Goal: Task Accomplishment & Management: Use online tool/utility

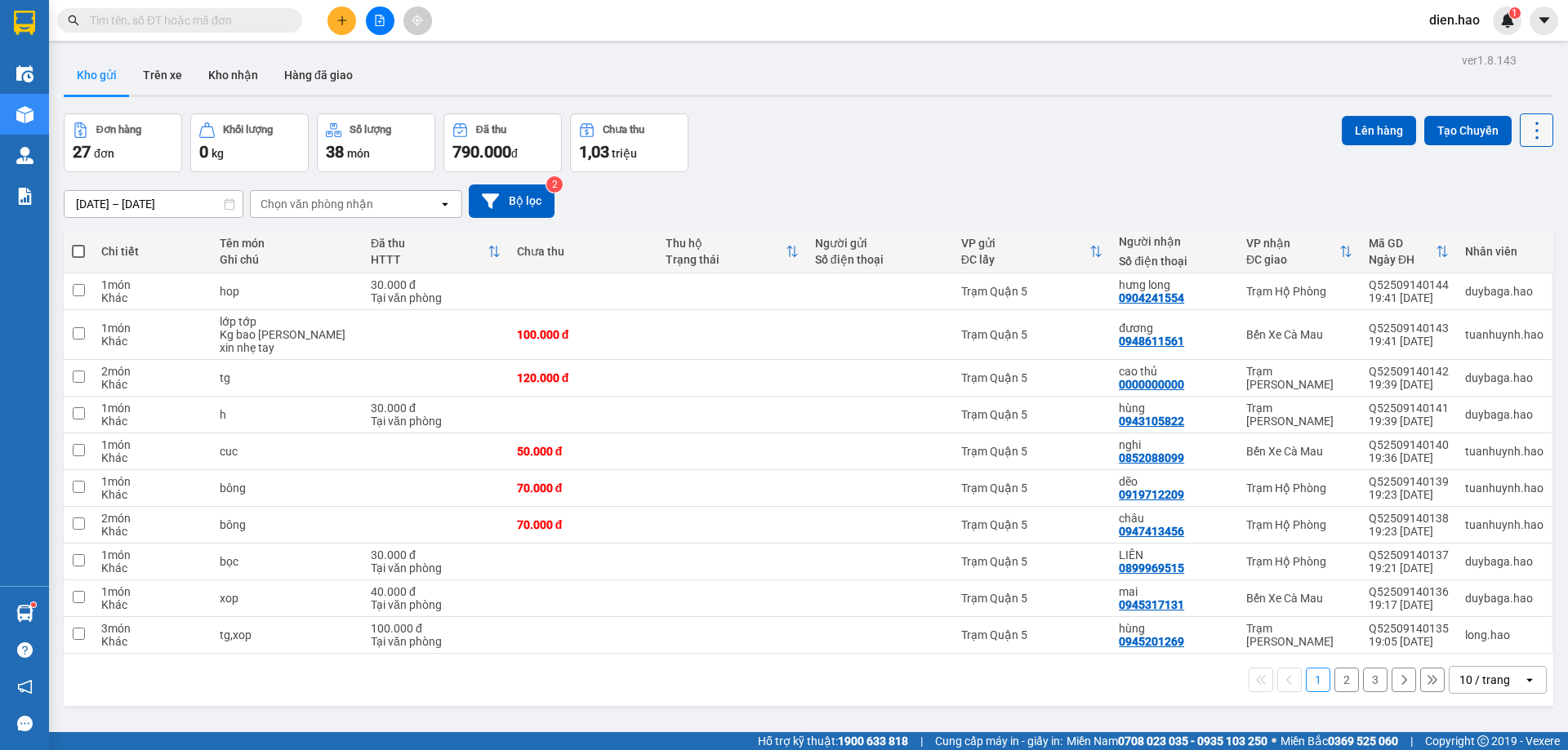
click at [1536, 138] on button at bounding box center [1536, 130] width 33 height 33
click at [1528, 237] on div "Làm mới" at bounding box center [1495, 233] width 97 height 16
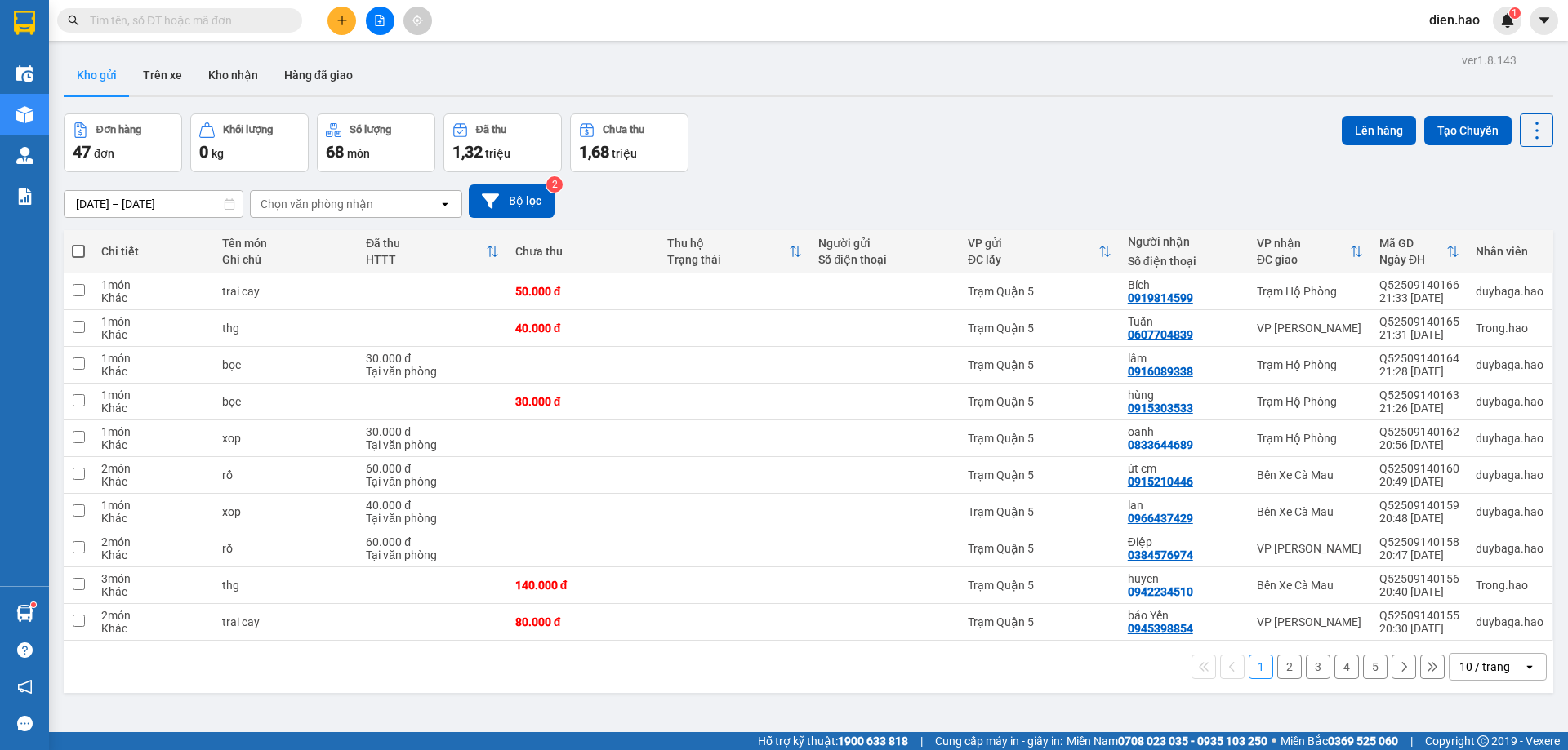
click at [1491, 672] on div "10 / trang" at bounding box center [1484, 666] width 50 height 16
click at [1477, 636] on span "100 / trang" at bounding box center [1479, 630] width 59 height 16
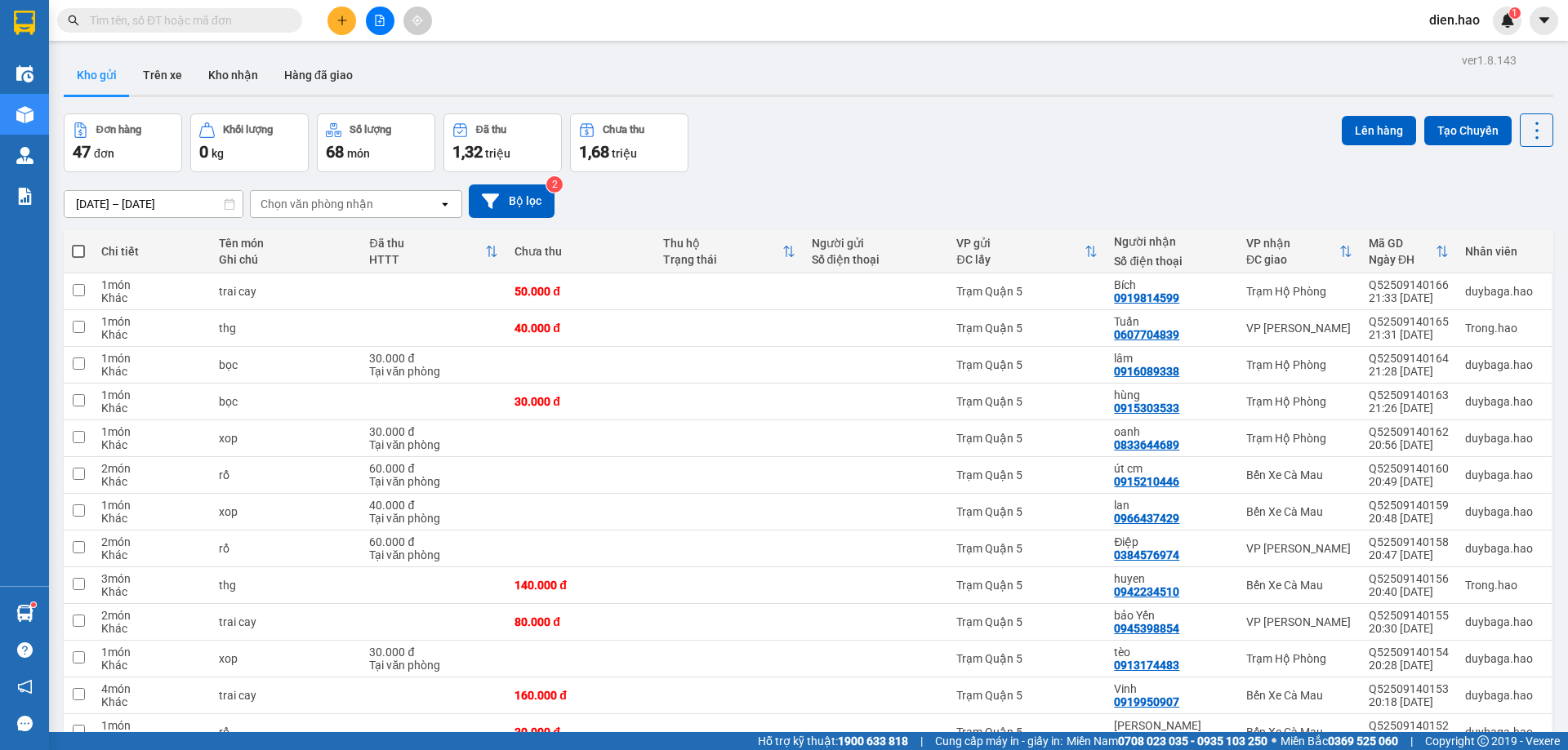
click at [79, 254] on span at bounding box center [78, 251] width 13 height 13
click at [79, 243] on input "checkbox" at bounding box center [79, 243] width 0 height 0
checkbox input "true"
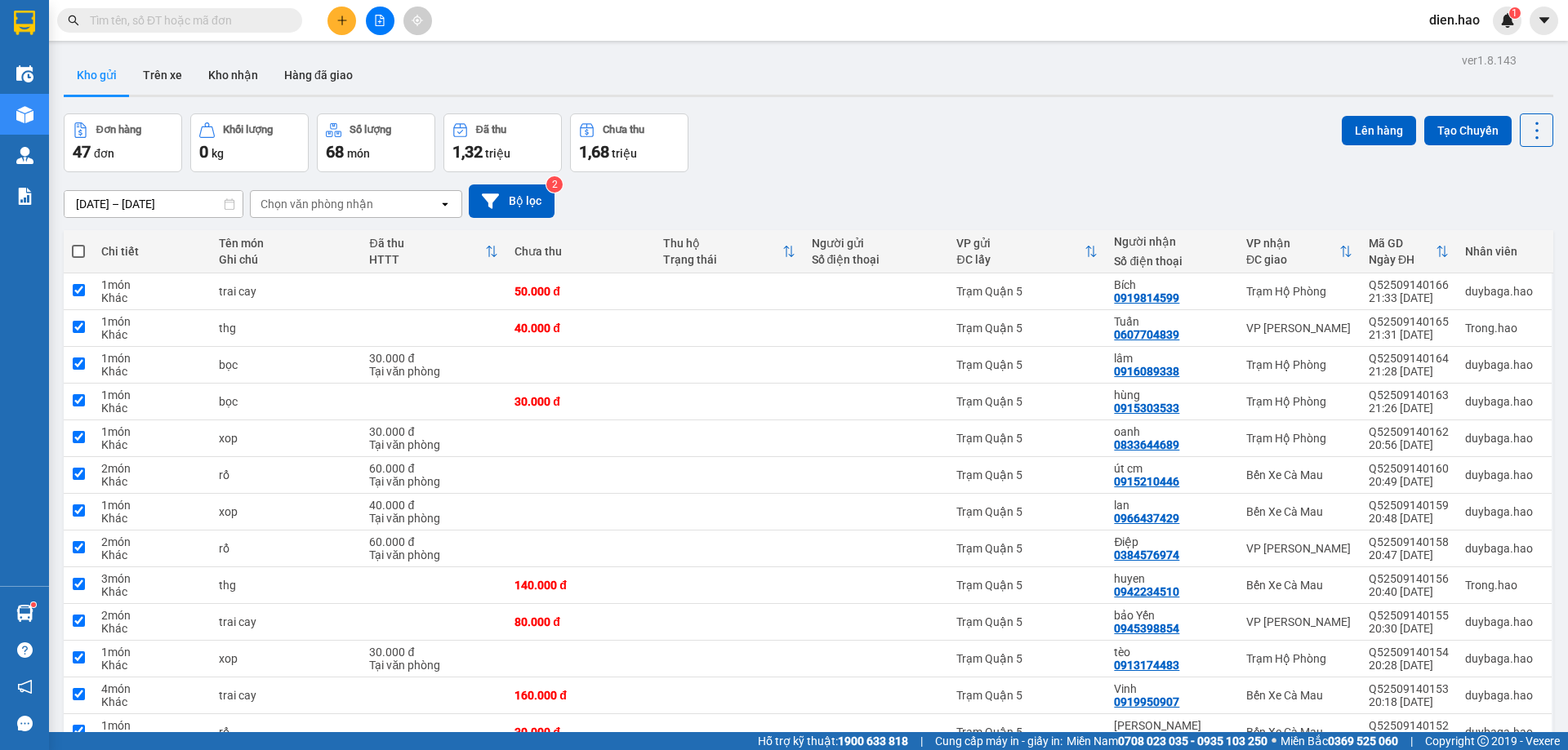
checkbox input "true"
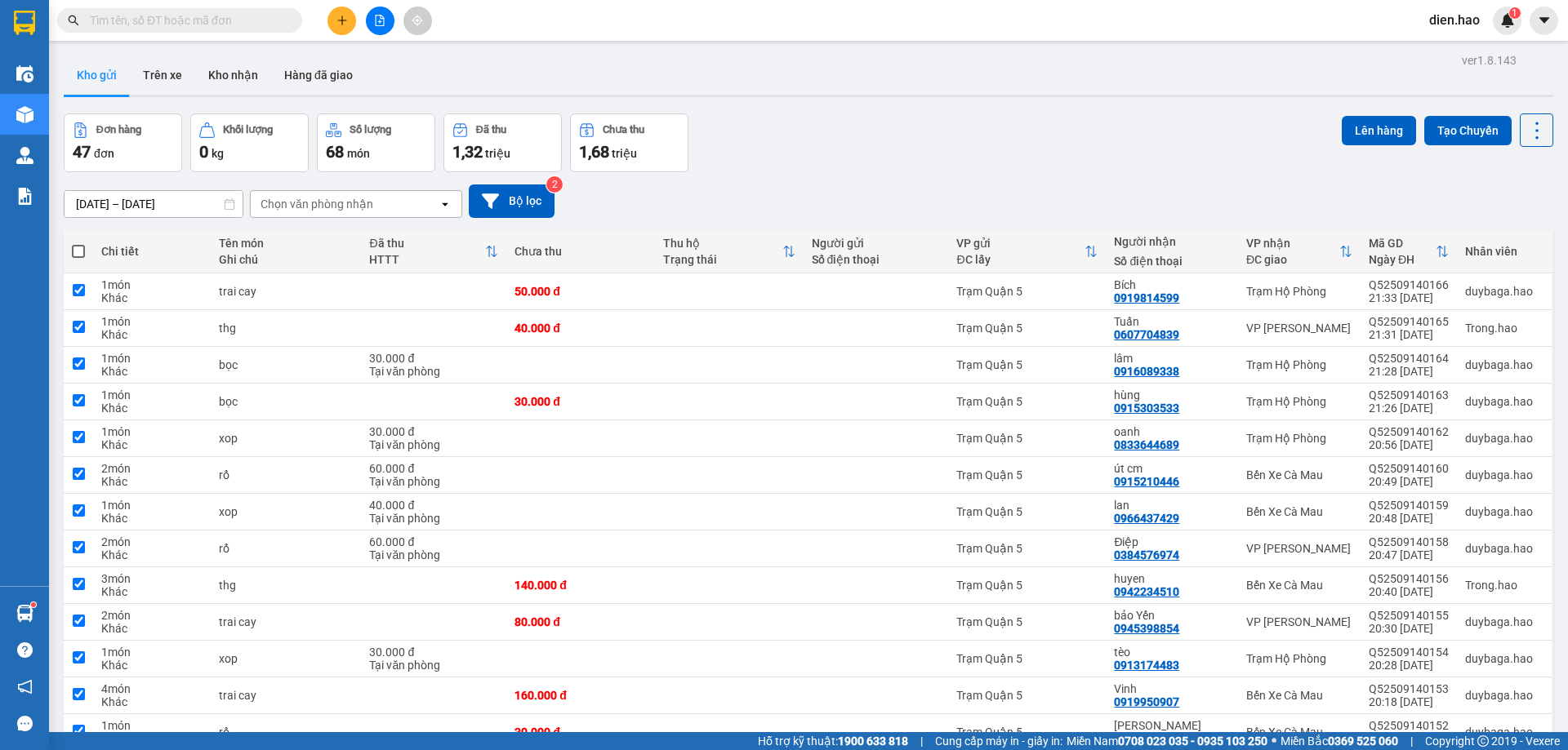
checkbox input "true"
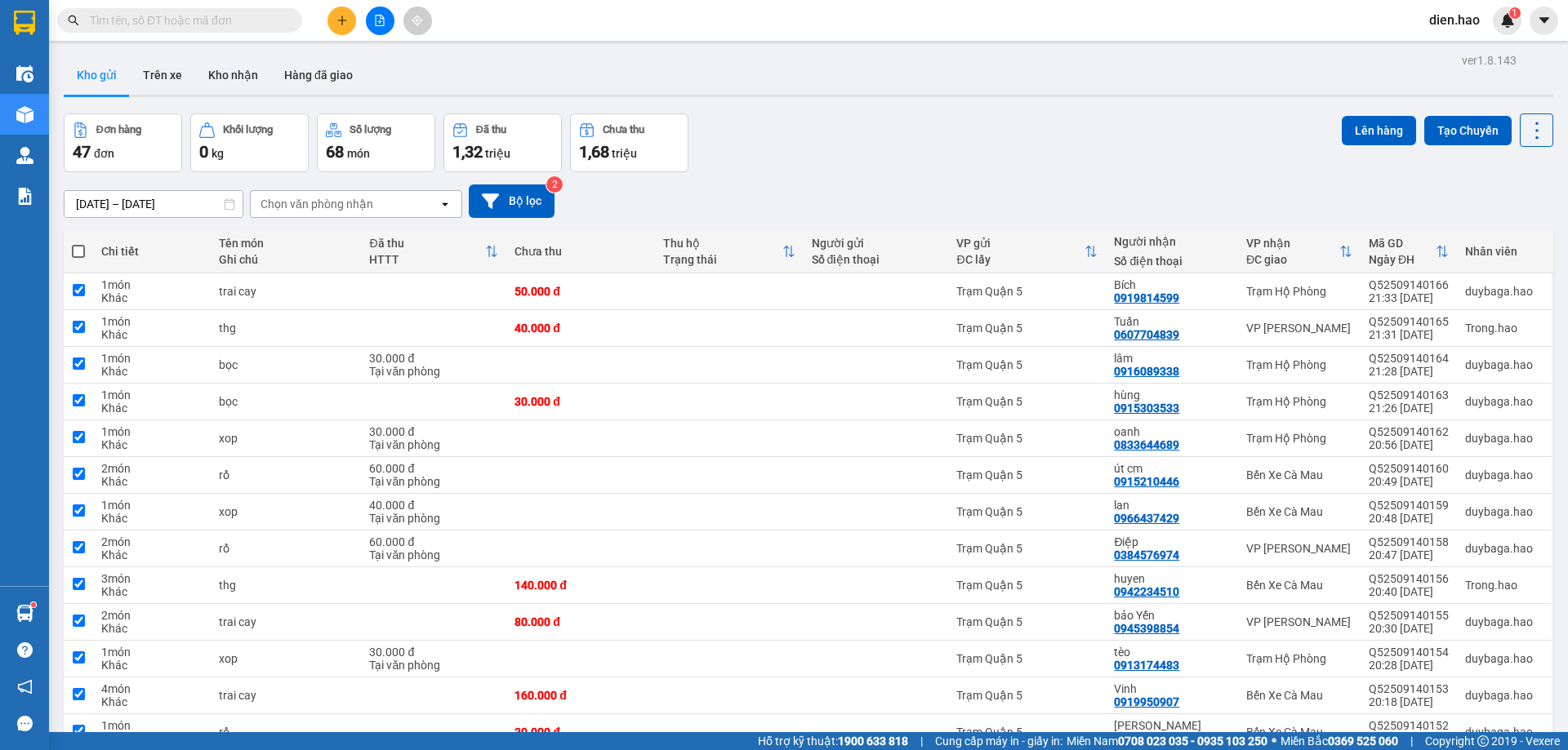
checkbox input "true"
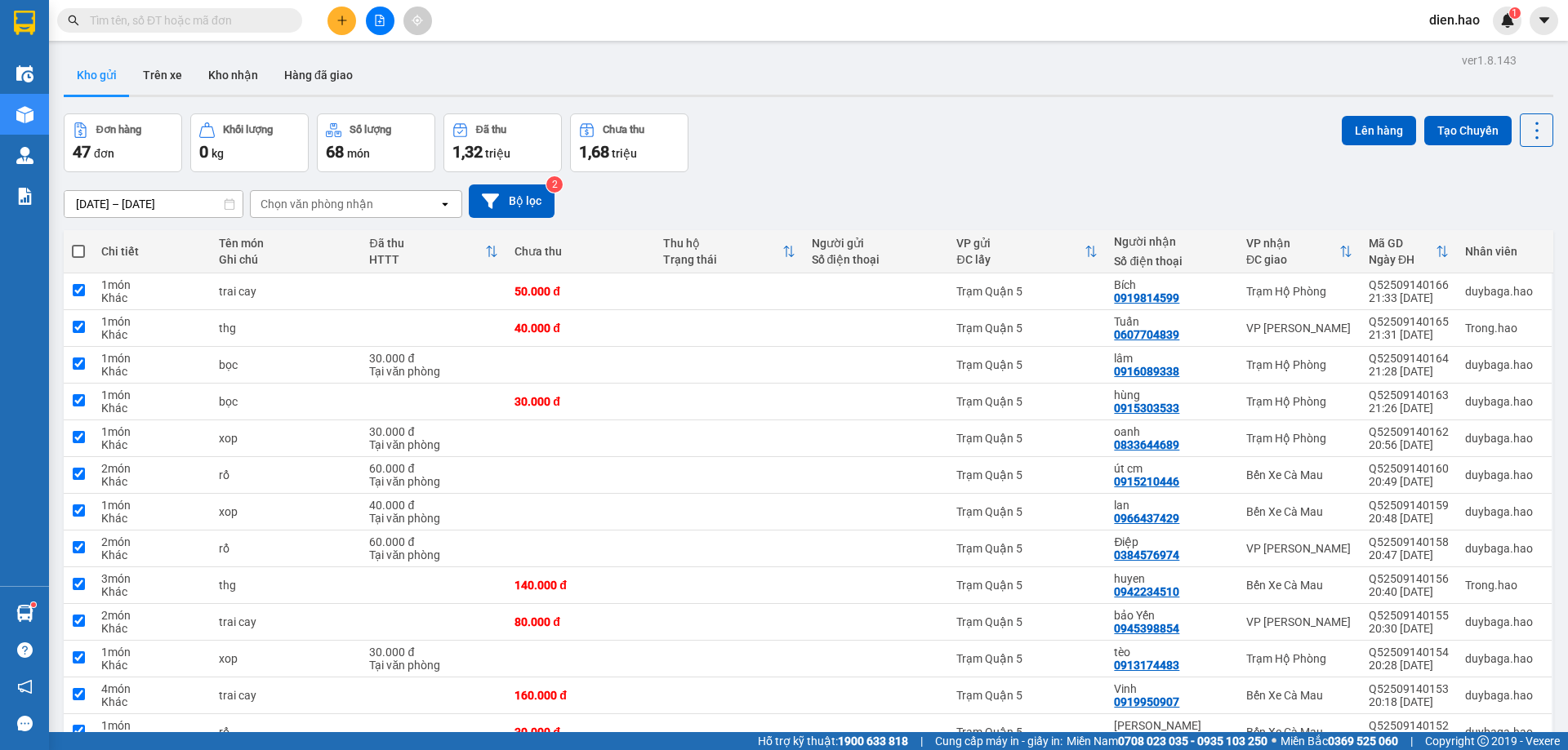
checkbox input "true"
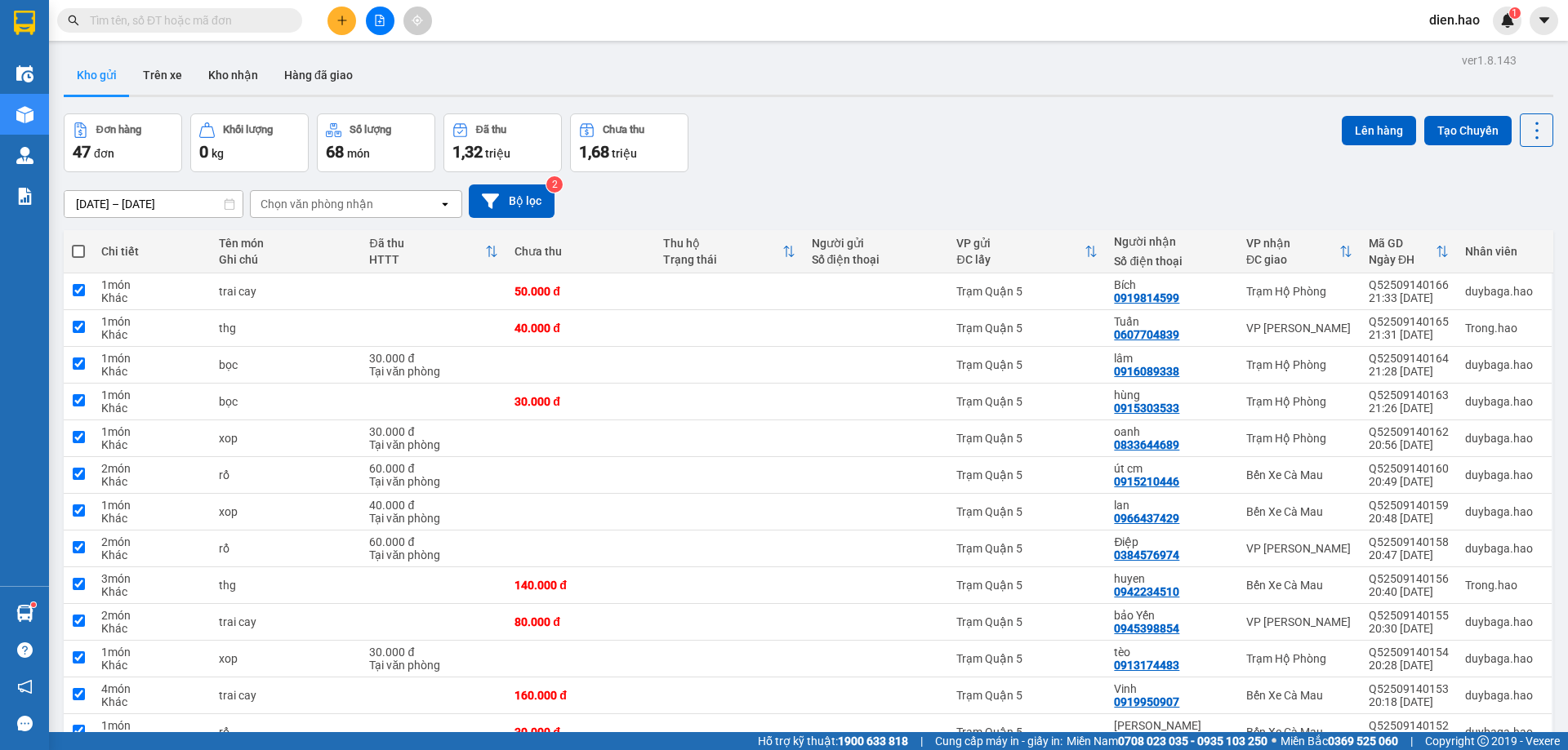
checkbox input "true"
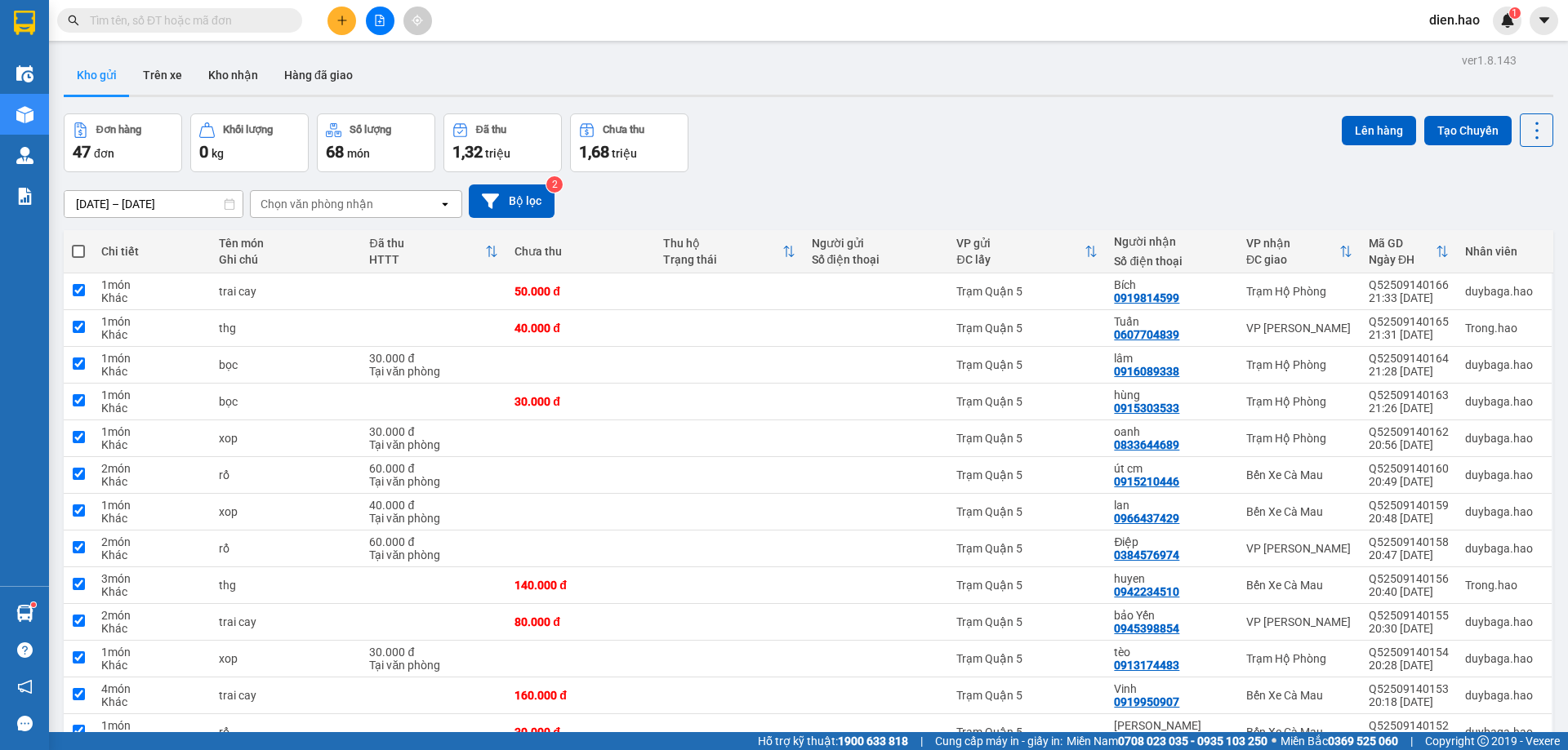
checkbox input "true"
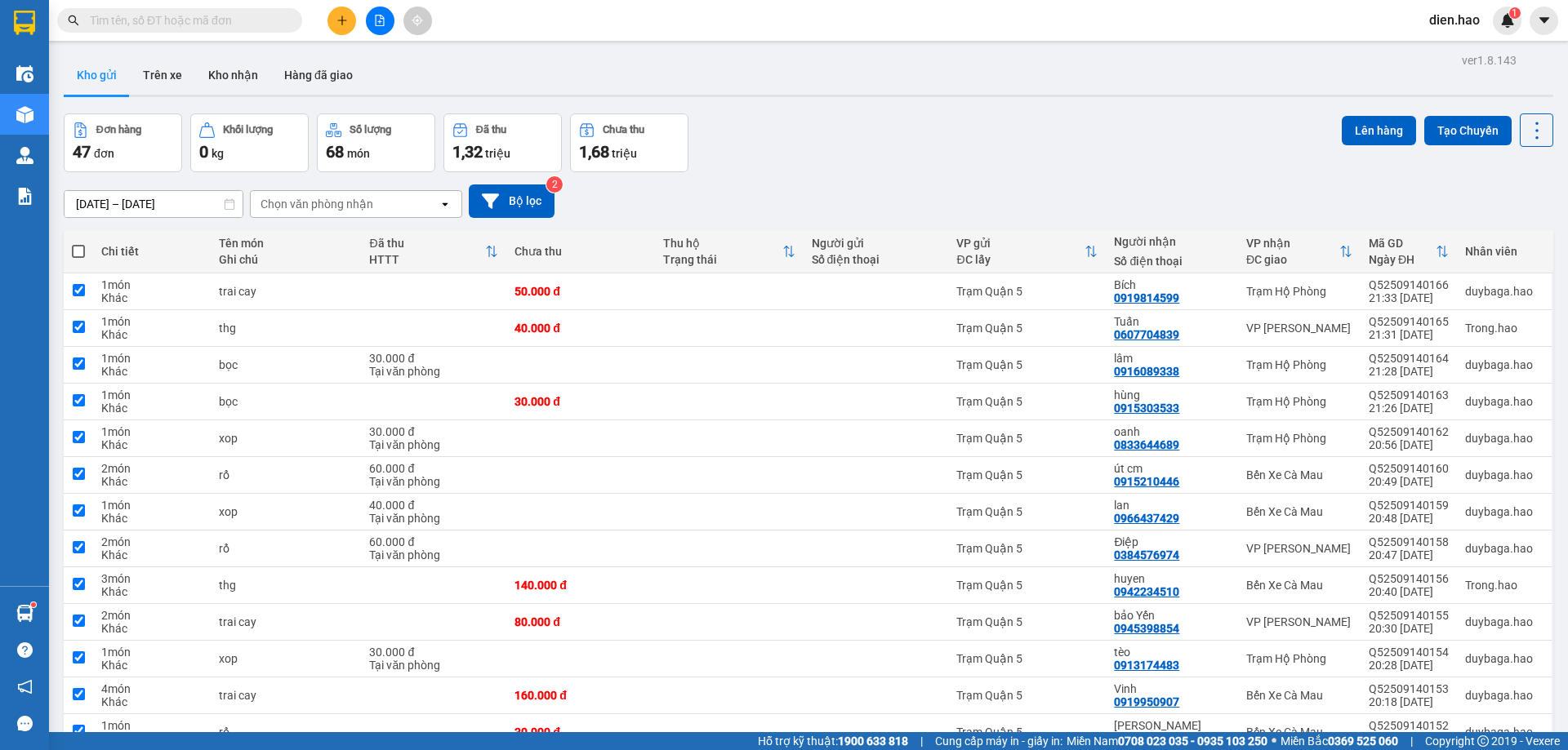
checkbox input "true"
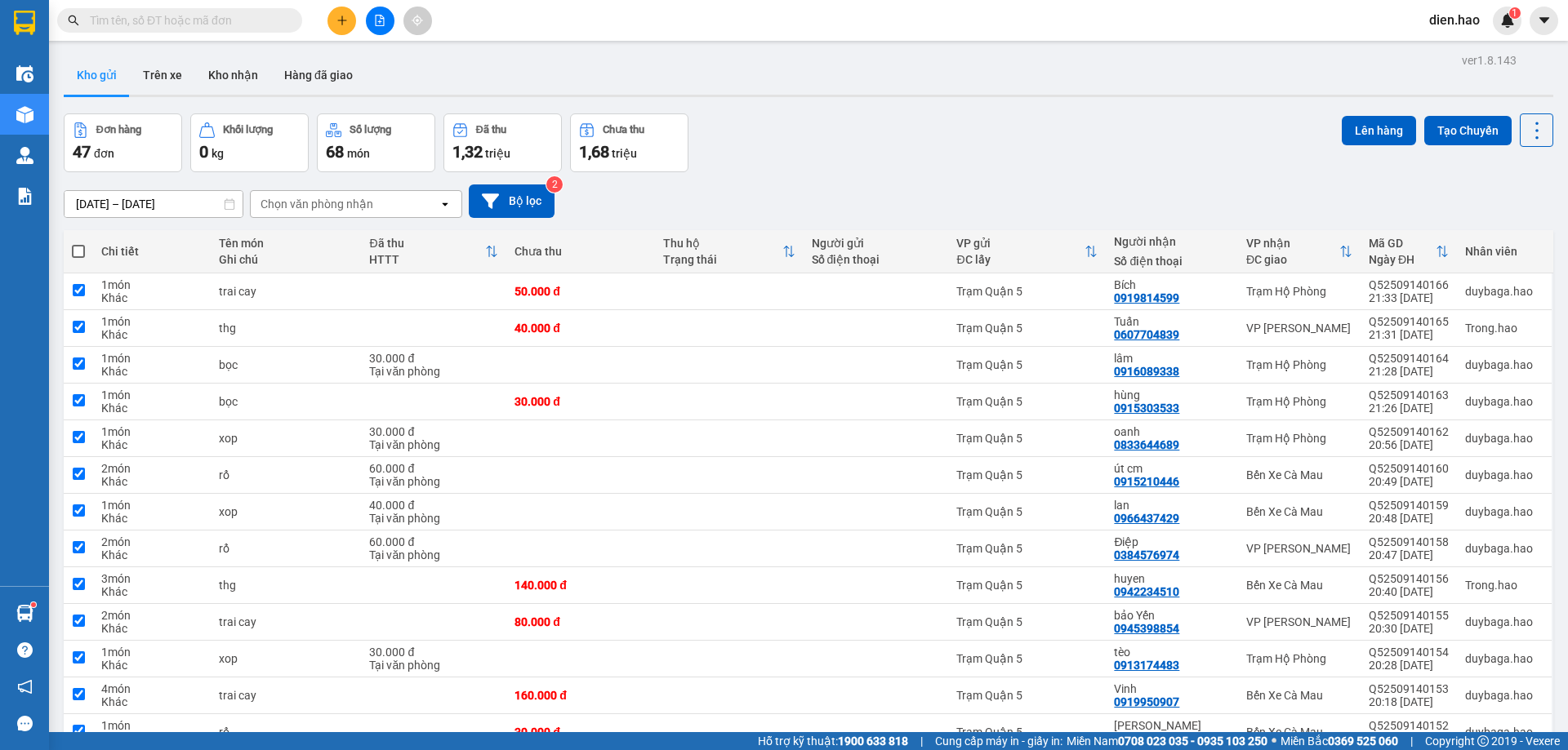
checkbox input "true"
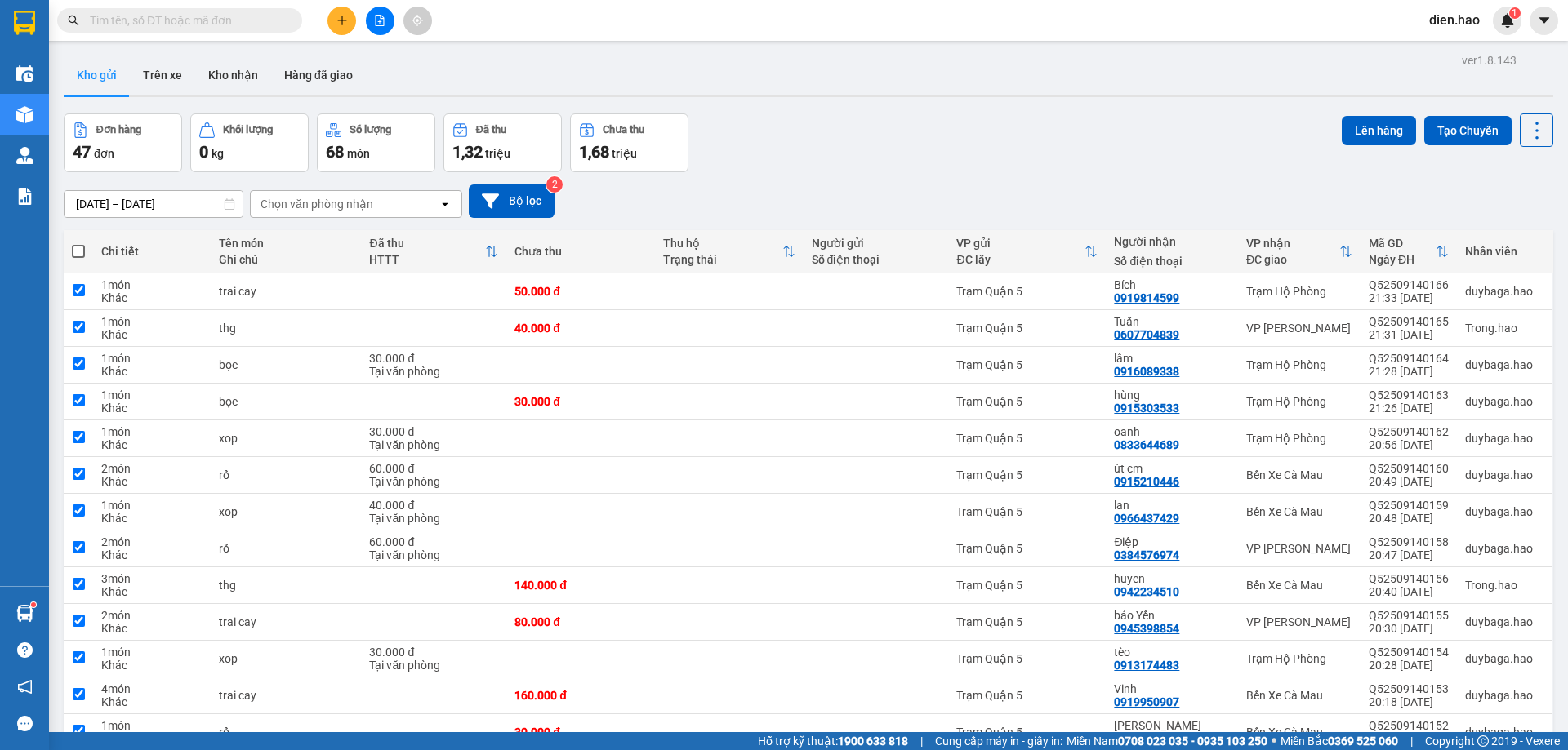
checkbox input "true"
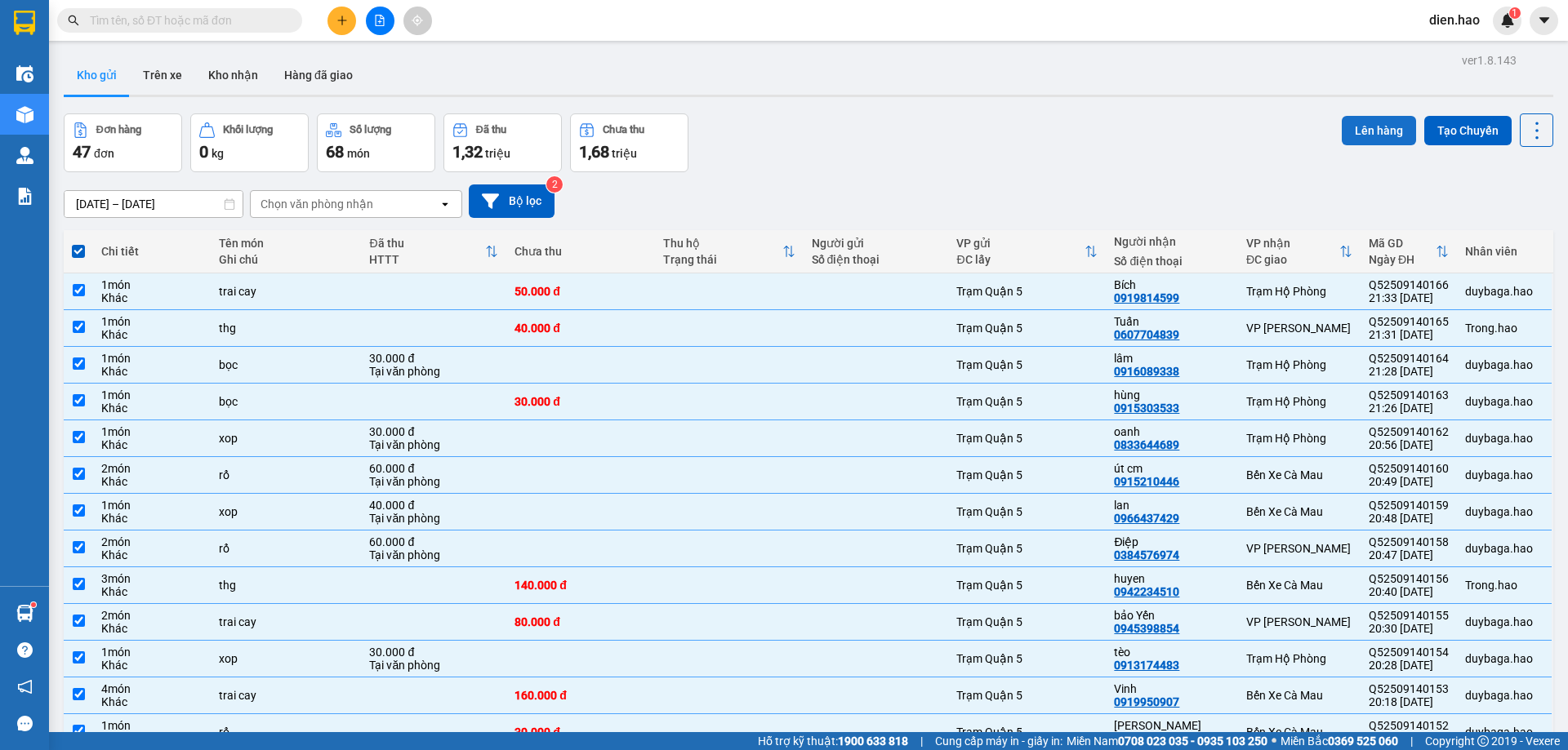
click at [1380, 125] on button "Lên hàng" at bounding box center [1379, 131] width 74 height 29
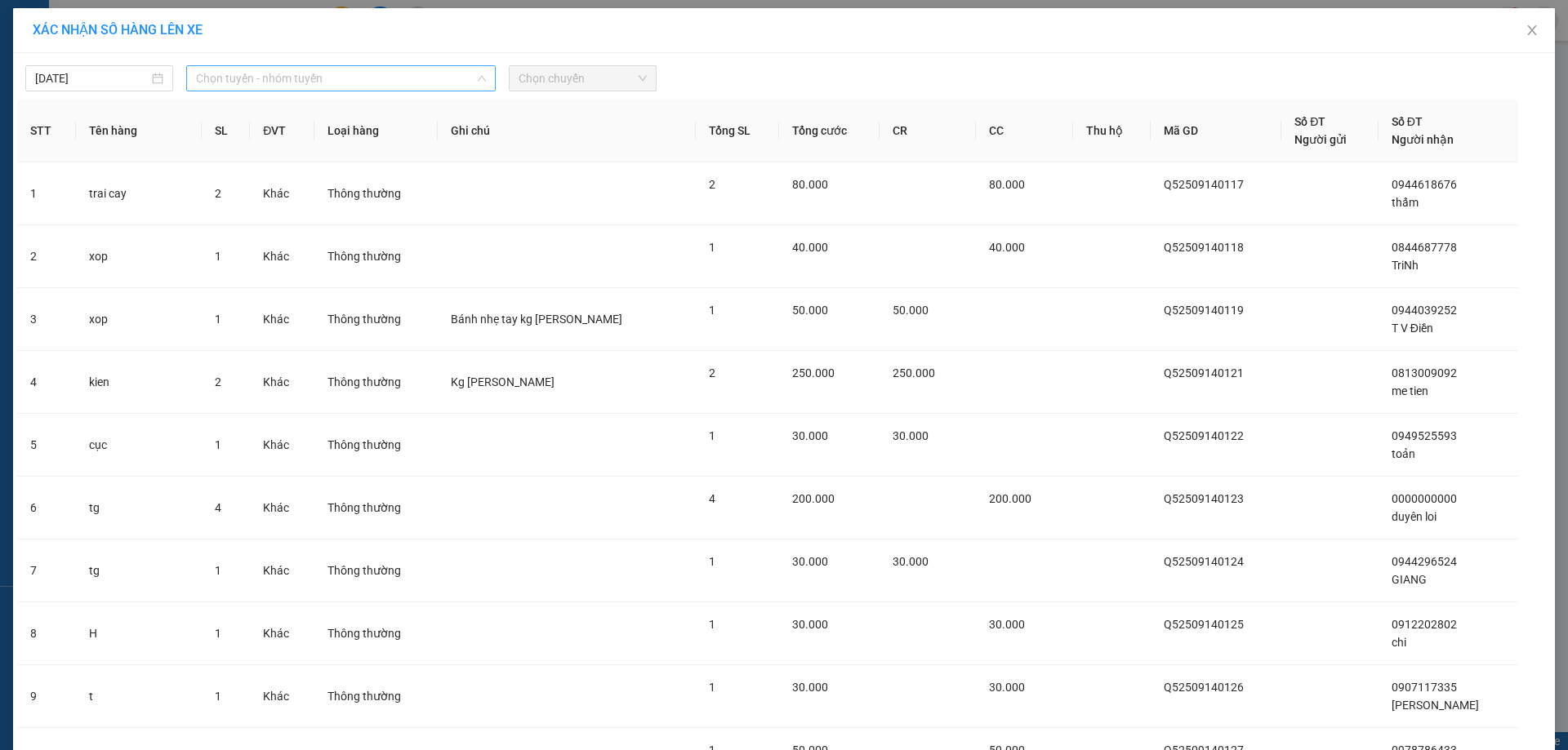
click at [288, 82] on span "Chọn tuyến - nhóm tuyến" at bounding box center [340, 78] width 290 height 25
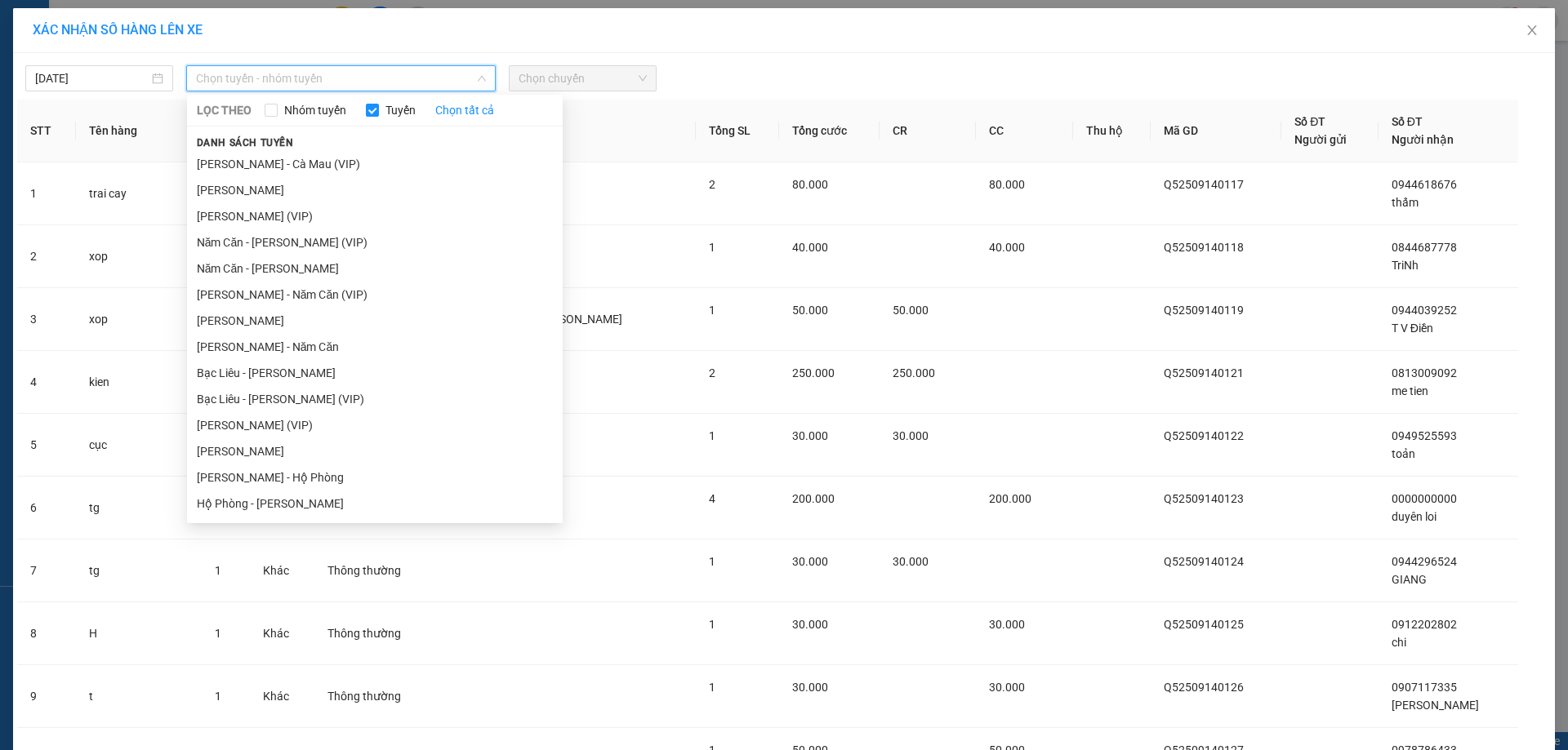
drag, startPoint x: 319, startPoint y: 163, endPoint x: 448, endPoint y: 112, distance: 138.7
click at [324, 163] on li "[PERSON_NAME] - Cà Mau (VIP)" at bounding box center [375, 164] width 376 height 26
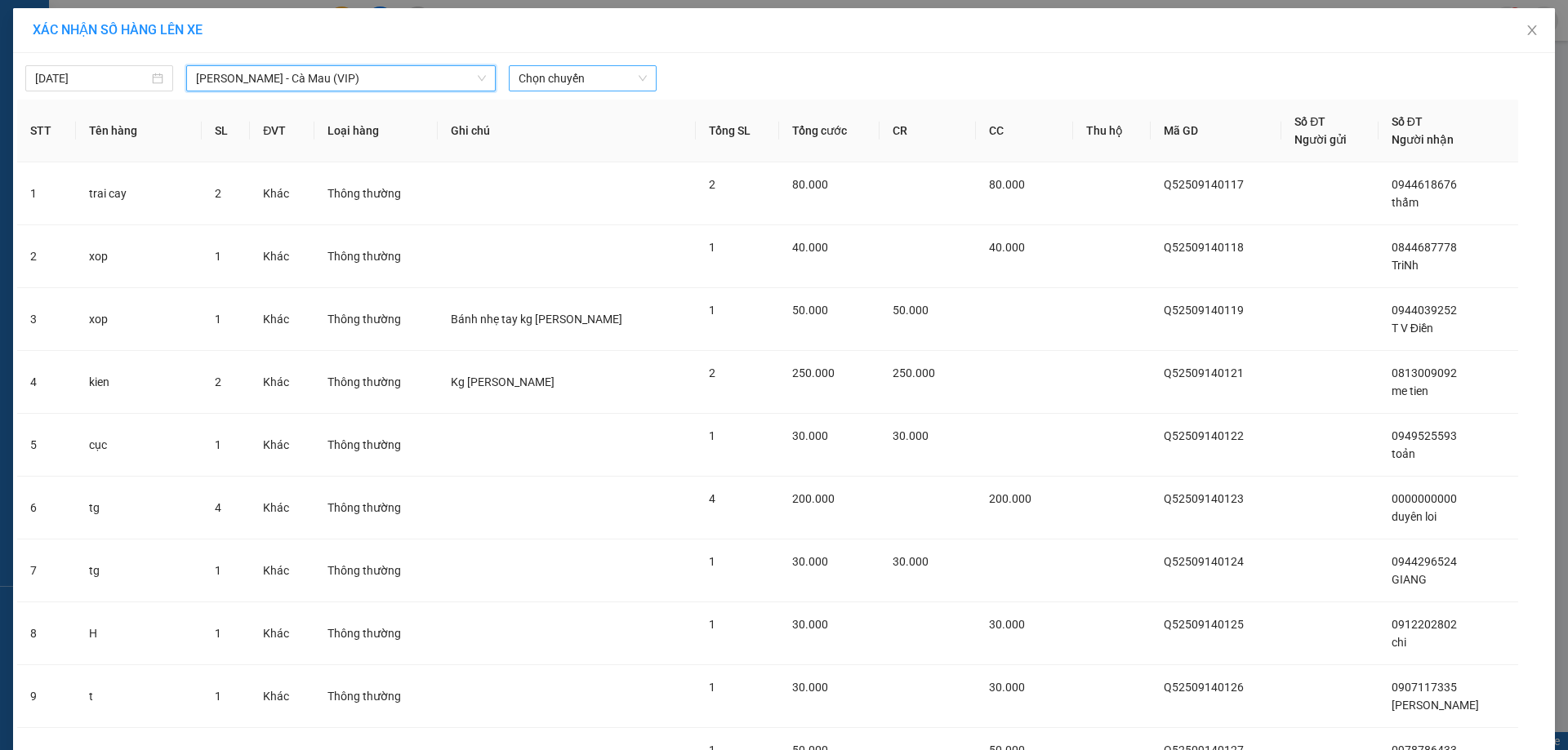
click at [578, 86] on span "Chọn chuyến" at bounding box center [583, 78] width 128 height 25
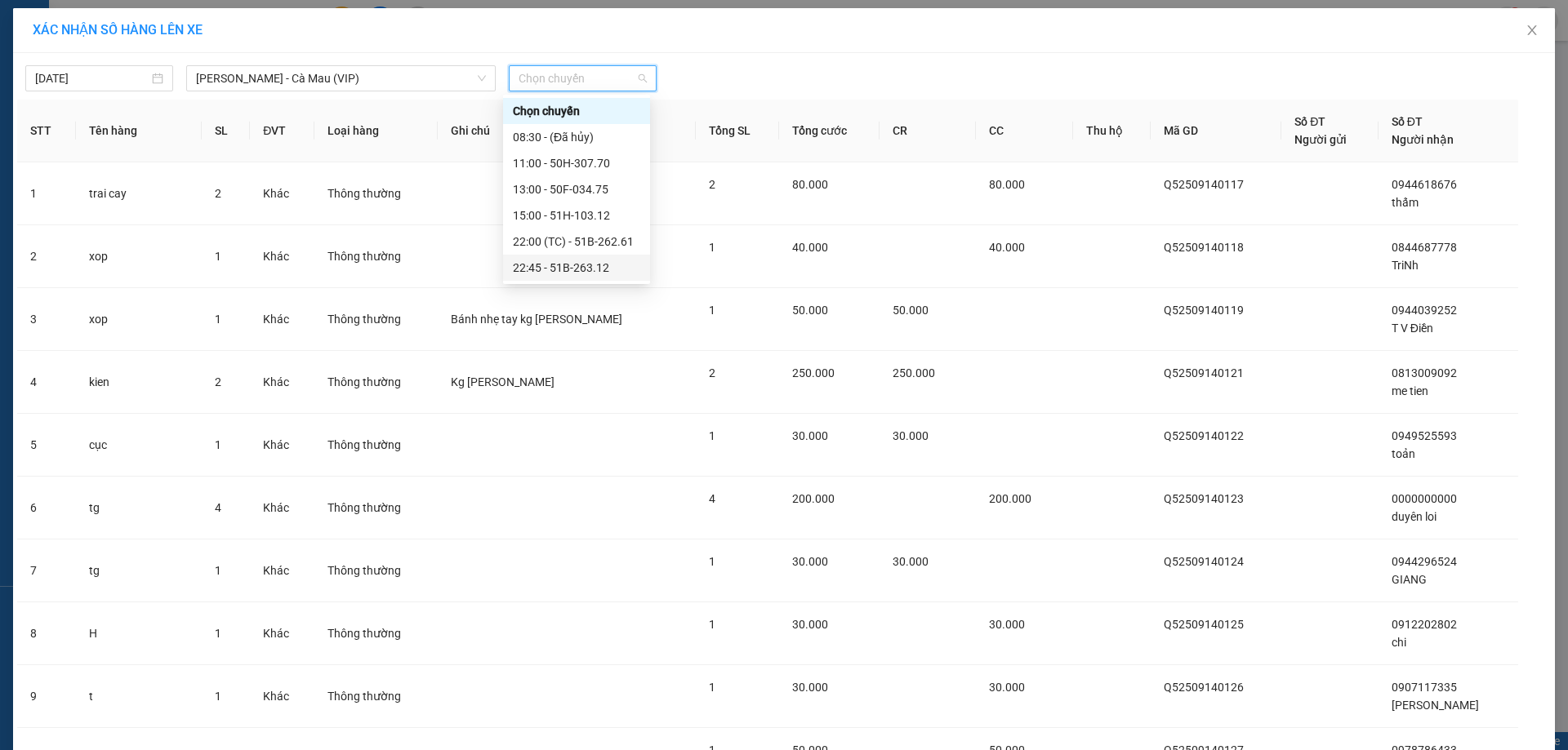
click at [631, 264] on div "22:45 - 51B-263.12" at bounding box center [576, 267] width 127 height 18
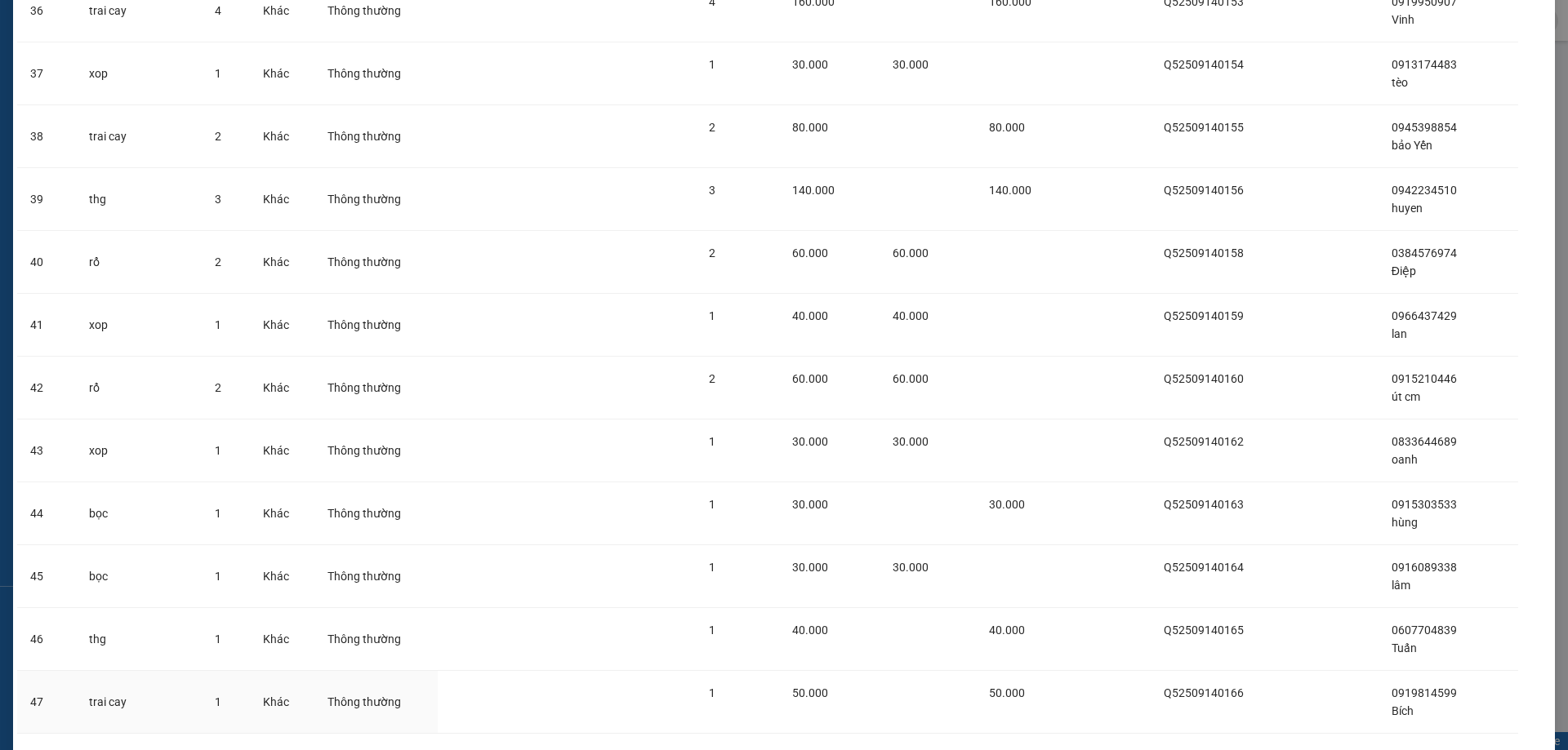
scroll to position [2496, 0]
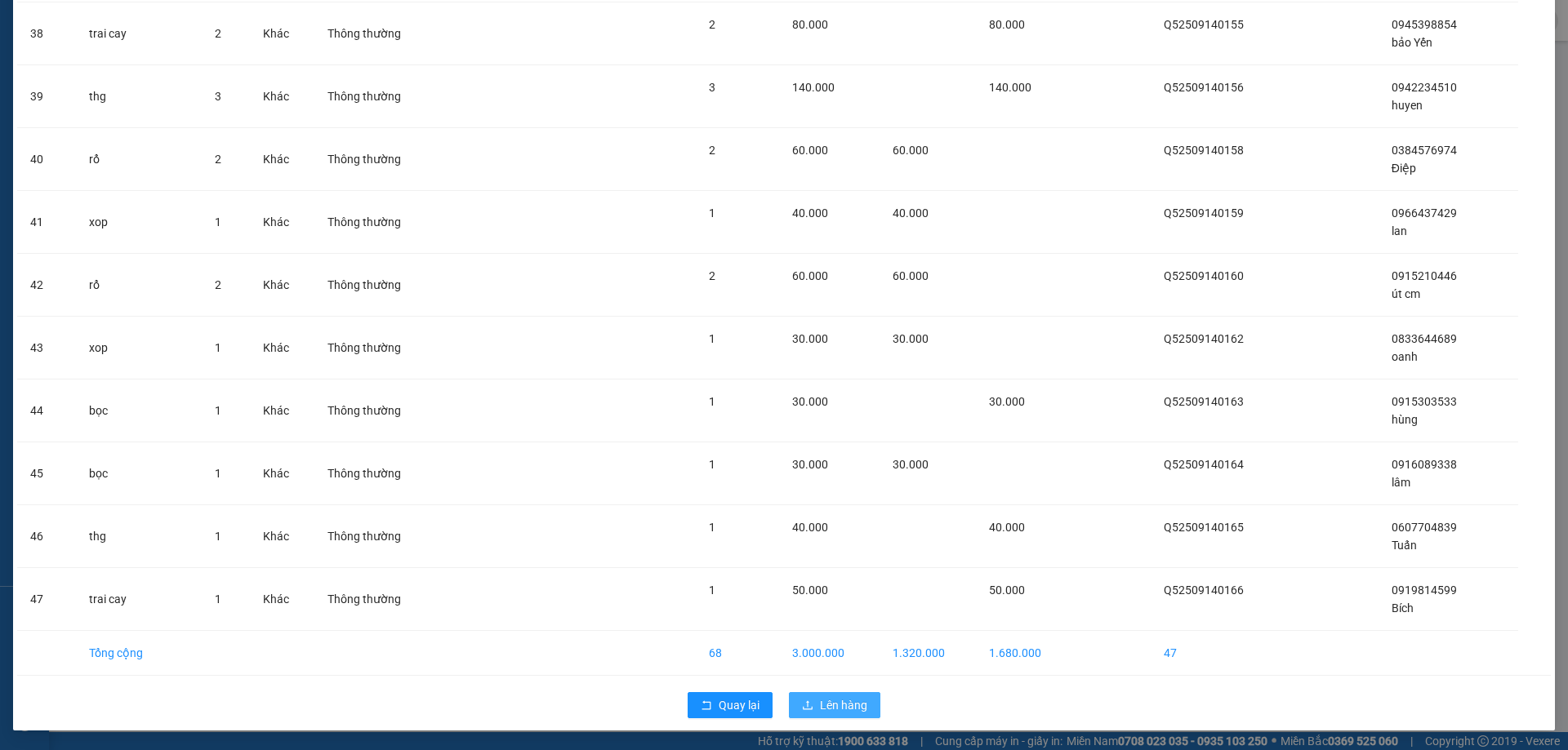
click at [861, 707] on button "Lên hàng" at bounding box center [834, 706] width 91 height 26
